Goal: Communication & Community: Answer question/provide support

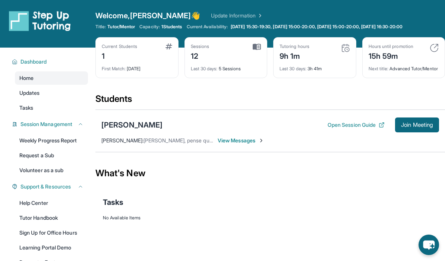
click at [258, 144] on span "View Messages" at bounding box center [240, 140] width 47 height 7
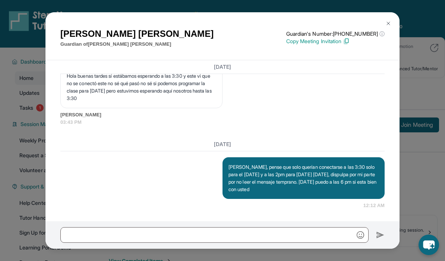
click at [389, 26] on img at bounding box center [388, 23] width 6 height 6
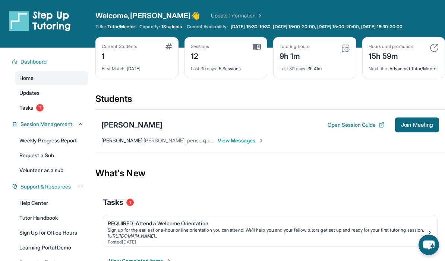
scroll to position [30, 0]
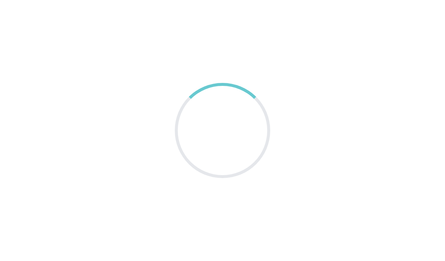
scroll to position [23, 0]
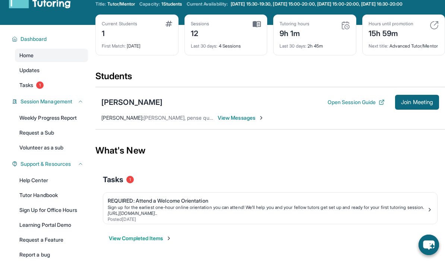
click at [257, 122] on span "View Messages" at bounding box center [240, 117] width 47 height 7
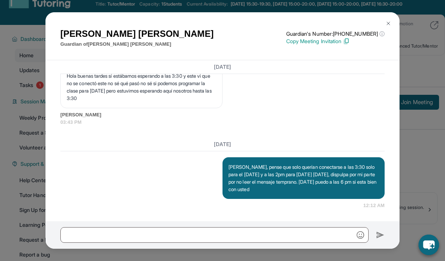
scroll to position [10510, 0]
click at [387, 20] on img at bounding box center [388, 23] width 6 height 6
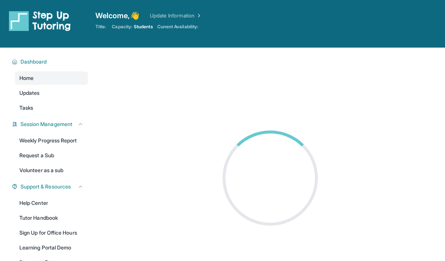
scroll to position [23, 0]
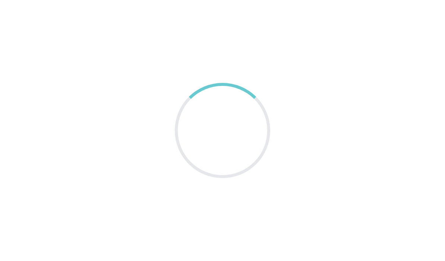
scroll to position [23, 0]
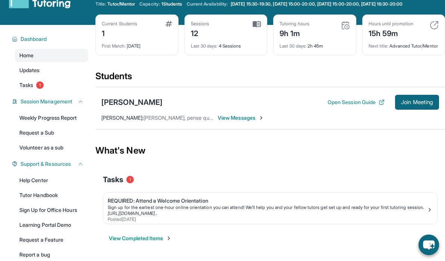
click at [238, 122] on span "View Messages" at bounding box center [240, 117] width 47 height 7
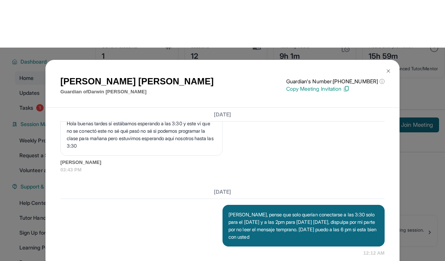
scroll to position [0, 0]
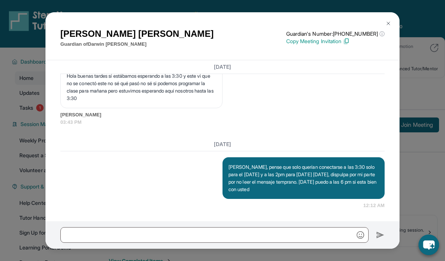
click at [387, 20] on img at bounding box center [388, 23] width 6 height 6
